Goal: Register for event/course

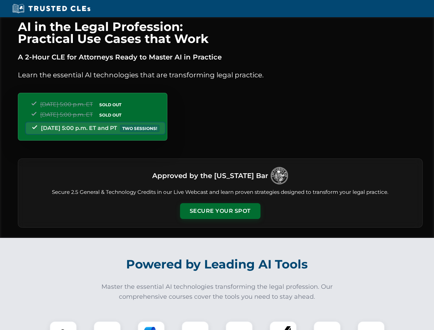
click at [220, 211] on button "Secure Your Spot" at bounding box center [220, 211] width 80 height 16
click at [63, 325] on img at bounding box center [63, 334] width 20 height 20
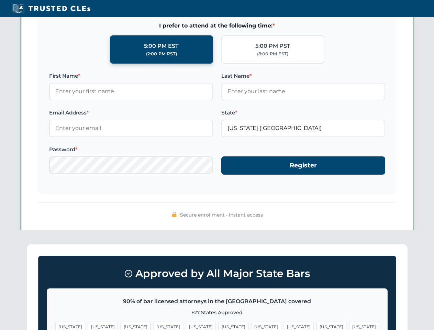
click at [251, 325] on span "[US_STATE]" at bounding box center [266, 326] width 30 height 10
click at [316, 325] on span "[US_STATE]" at bounding box center [331, 326] width 30 height 10
